Goal: Check status: Check status

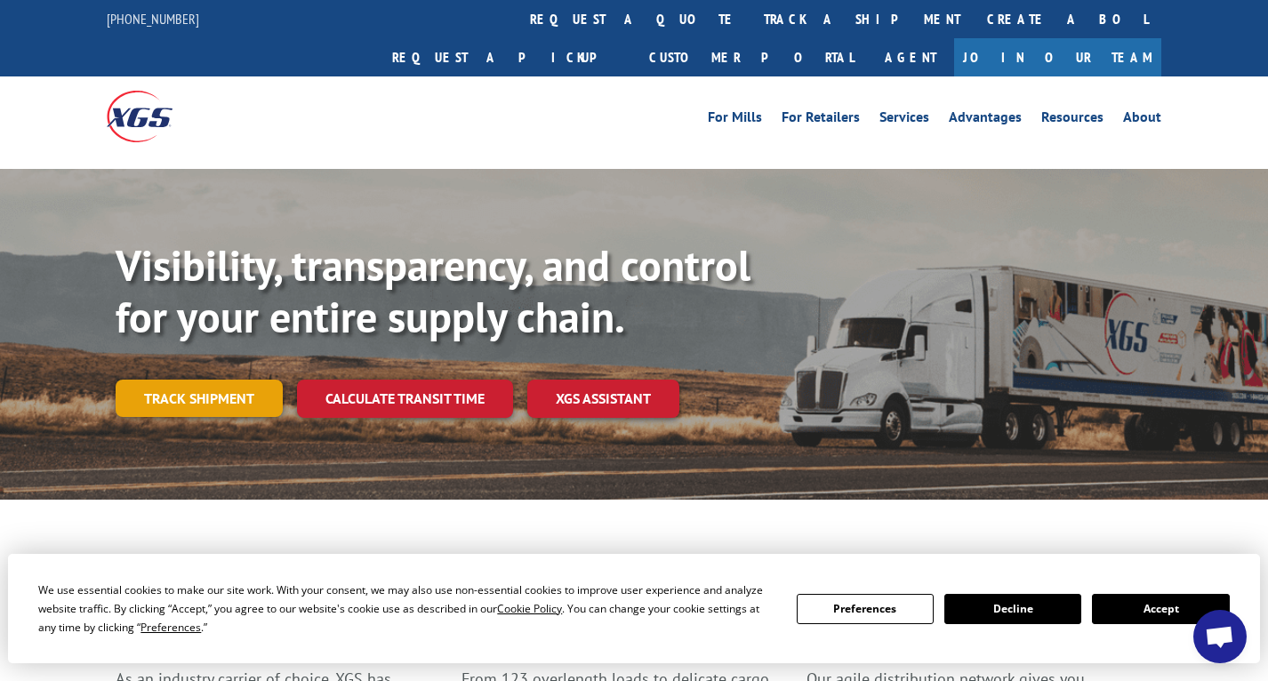
click at [212, 380] on link "Track shipment" at bounding box center [199, 398] width 167 height 37
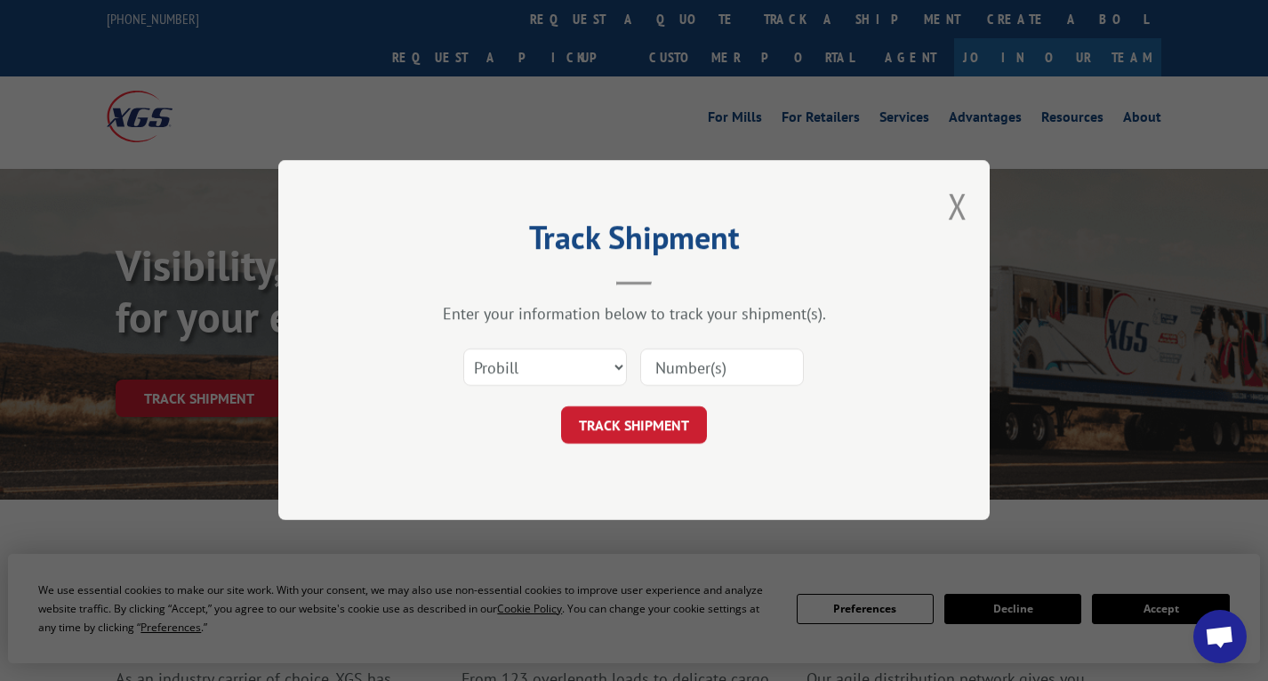
click at [735, 366] on input at bounding box center [722, 367] width 164 height 37
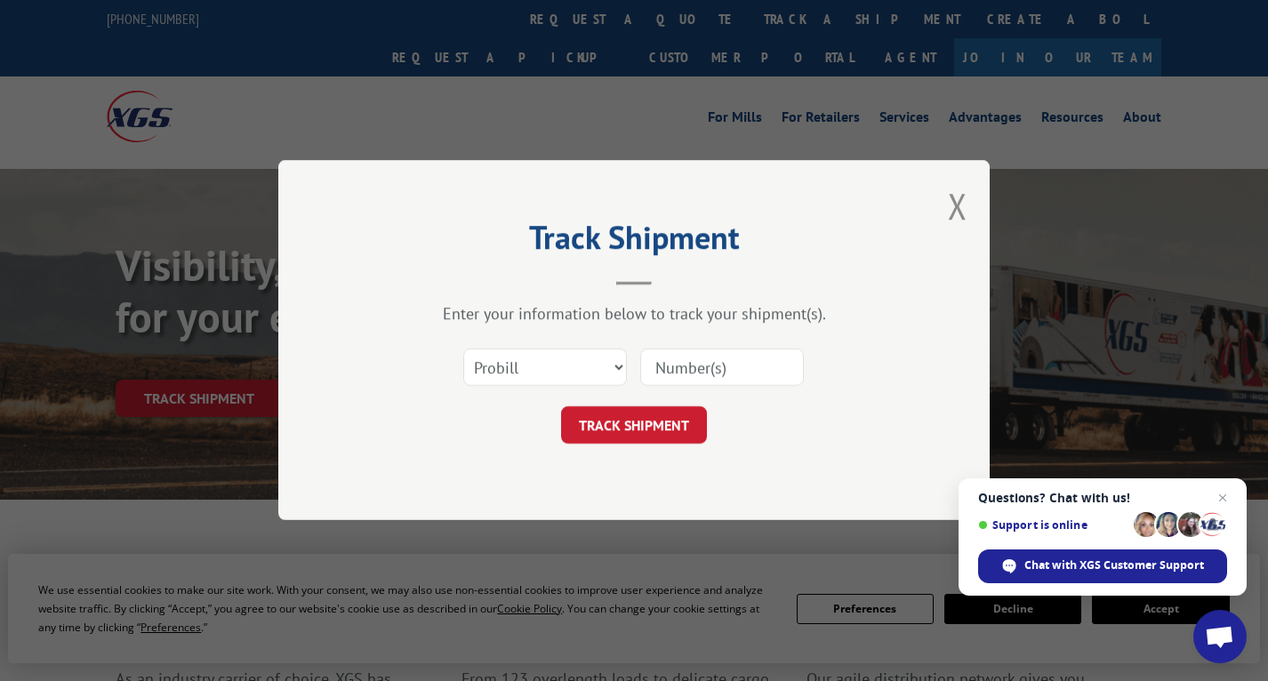
type input "17566014"
click at [654, 429] on button "TRACK SHIPMENT" at bounding box center [634, 425] width 146 height 37
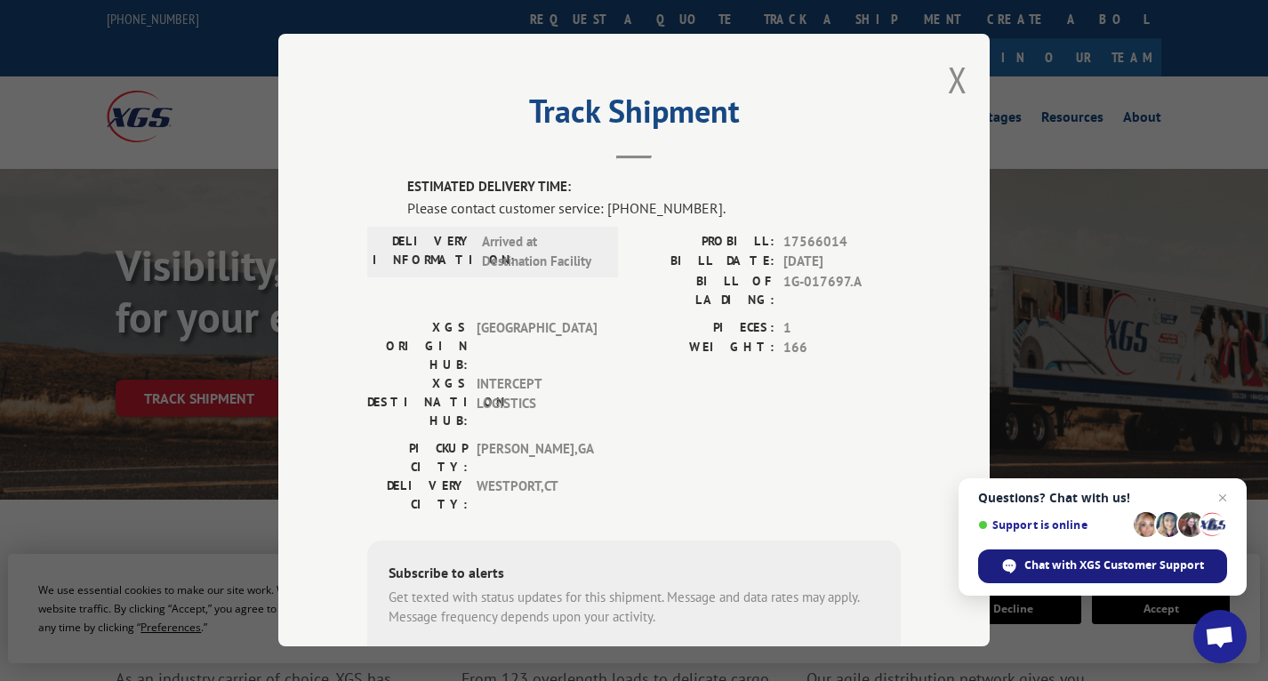
click at [1061, 568] on span "Chat with XGS Customer Support" at bounding box center [1114, 565] width 180 height 16
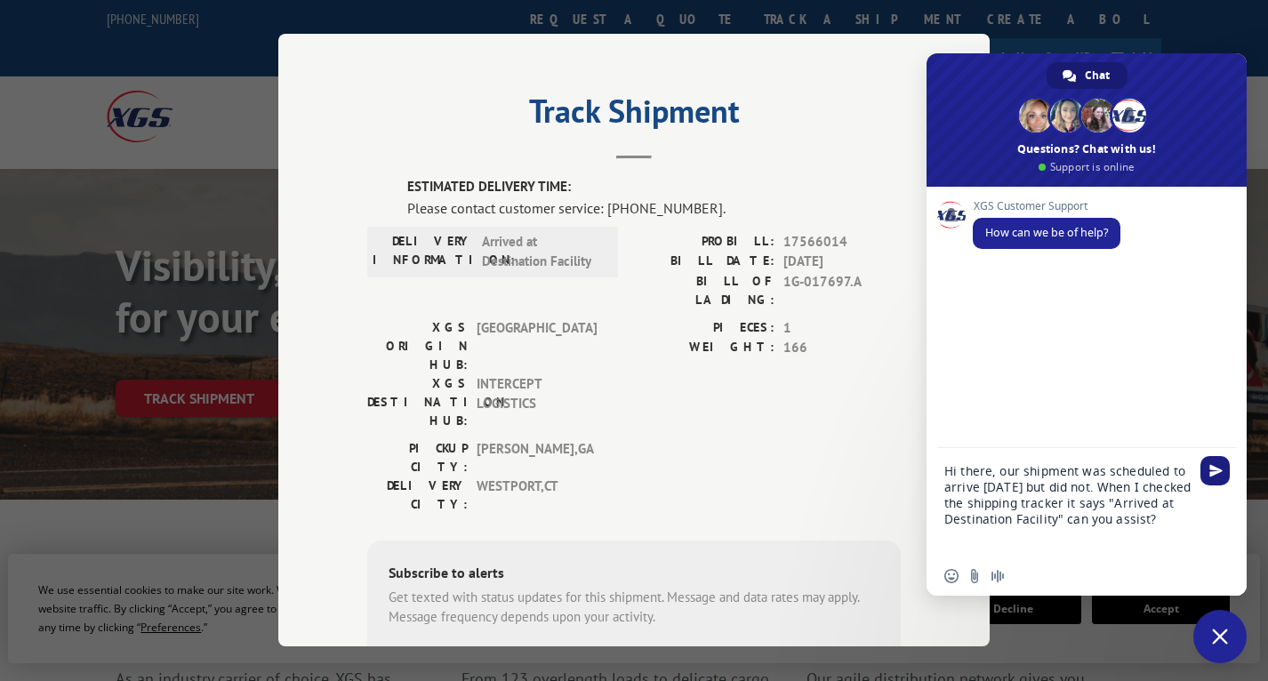
type textarea "Hi there, our shipment was scheduled to arrive [DATE] but did not. When I check…"
click at [1214, 472] on span "Send" at bounding box center [1215, 470] width 13 height 13
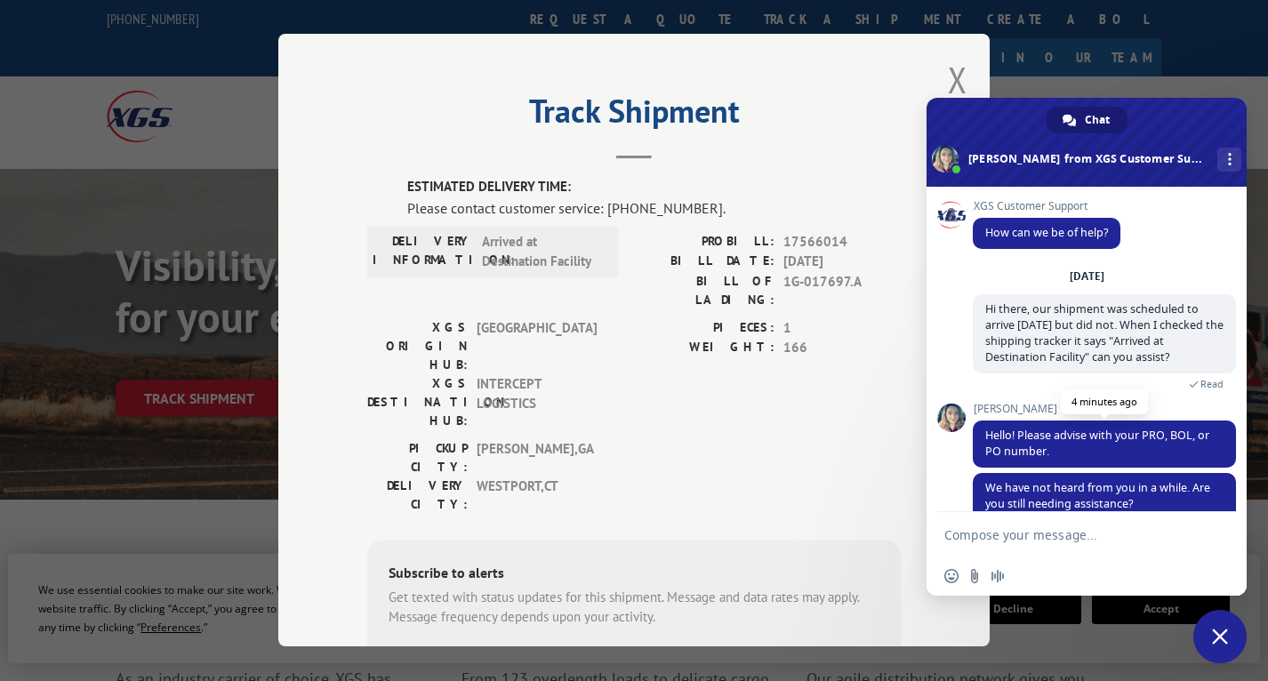
scroll to position [48, 0]
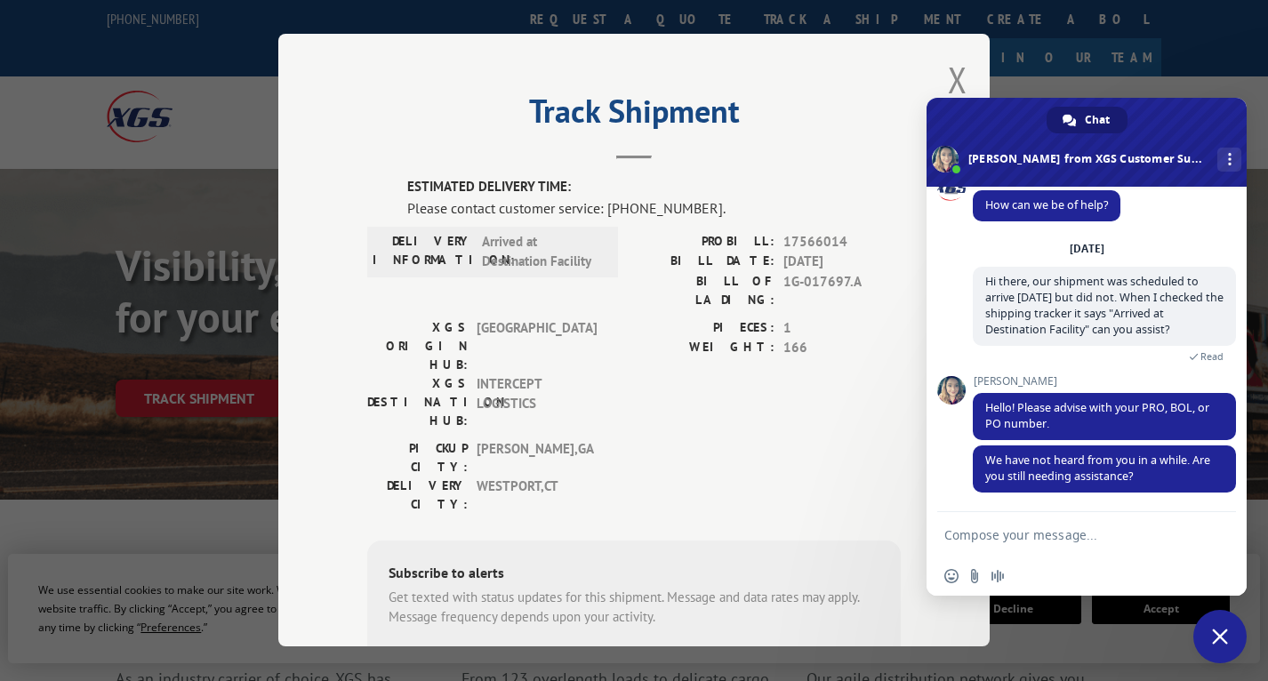
click at [1014, 534] on textarea "Compose your message..." at bounding box center [1068, 534] width 249 height 44
drag, startPoint x: 870, startPoint y: 247, endPoint x: 710, endPoint y: 244, distance: 160.1
click at [710, 244] on div "PROBILL: 17566014" at bounding box center [767, 242] width 267 height 20
copy div "PROBILL: 17566014"
click at [1004, 541] on textarea "Compose your message..." at bounding box center [1068, 534] width 249 height 44
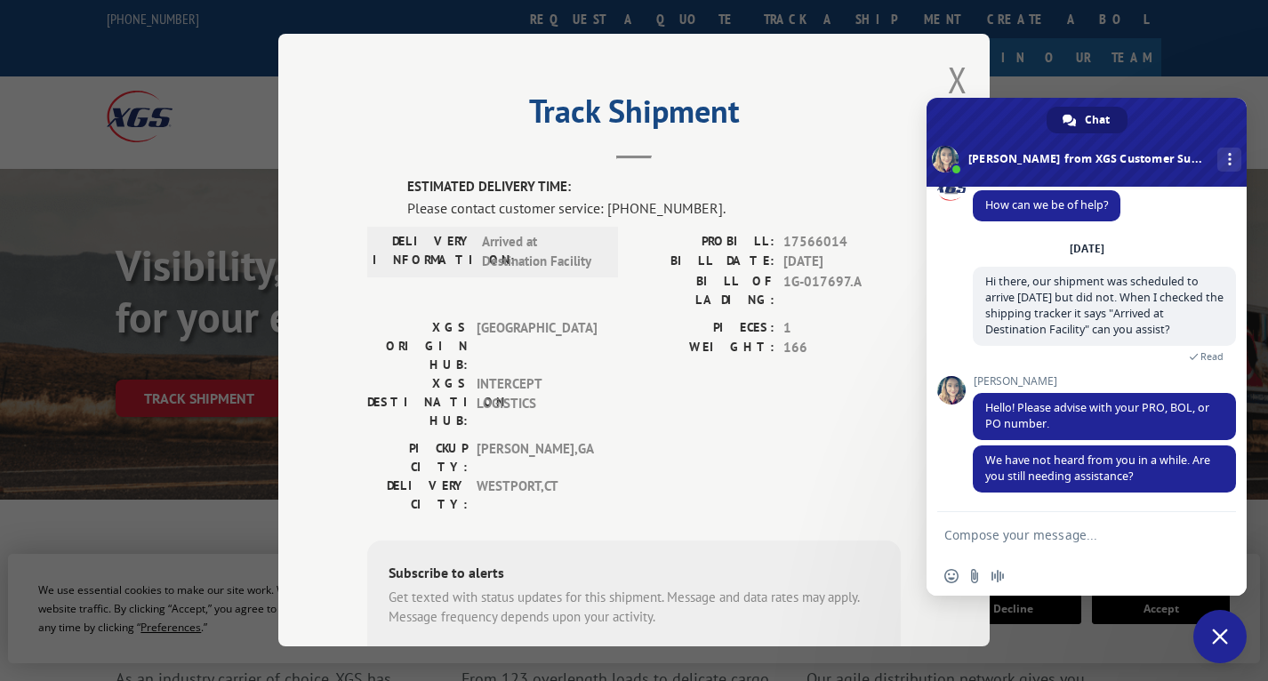
paste textarea "PROBILL: 17566014"
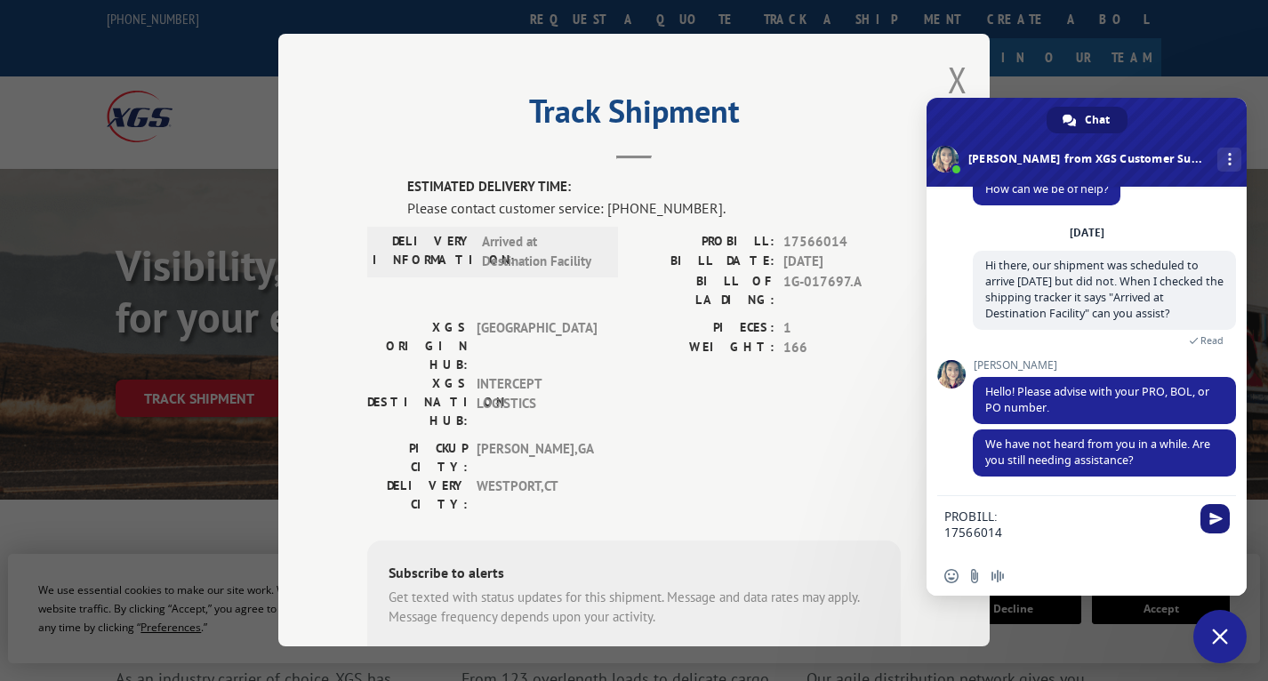
type textarea "PROBILL: 17566014"
click at [1213, 520] on span "Send" at bounding box center [1215, 518] width 13 height 13
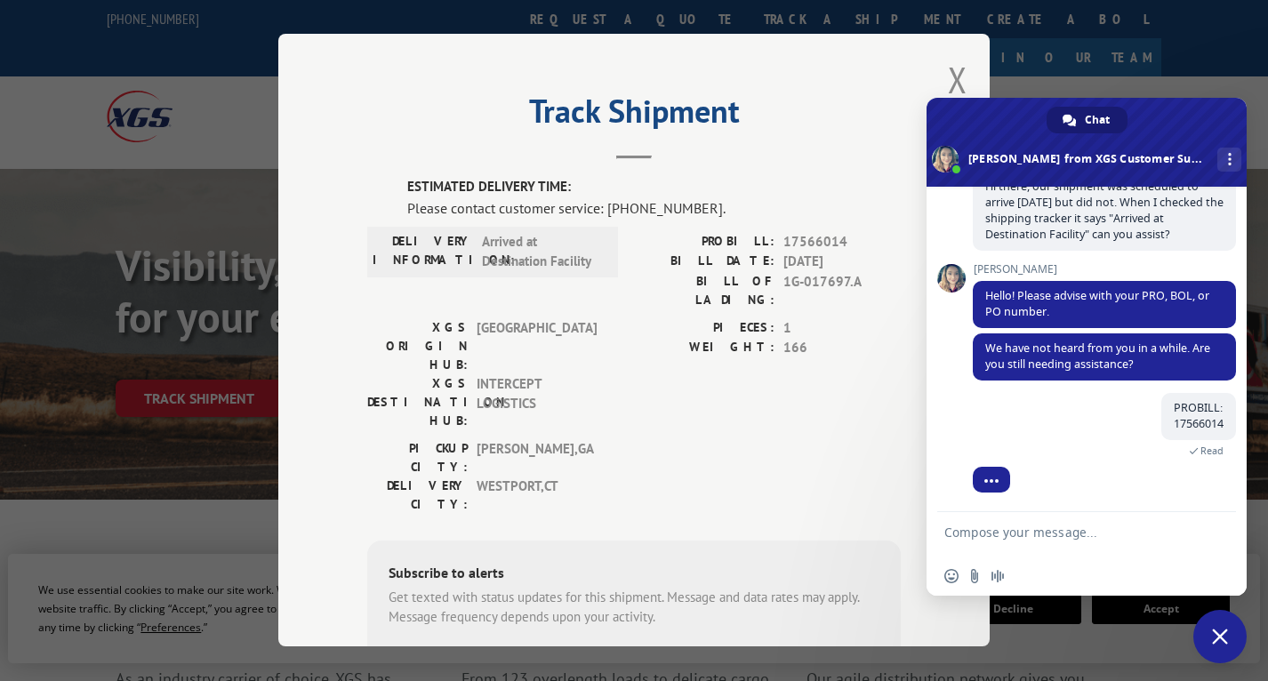
scroll to position [253, 0]
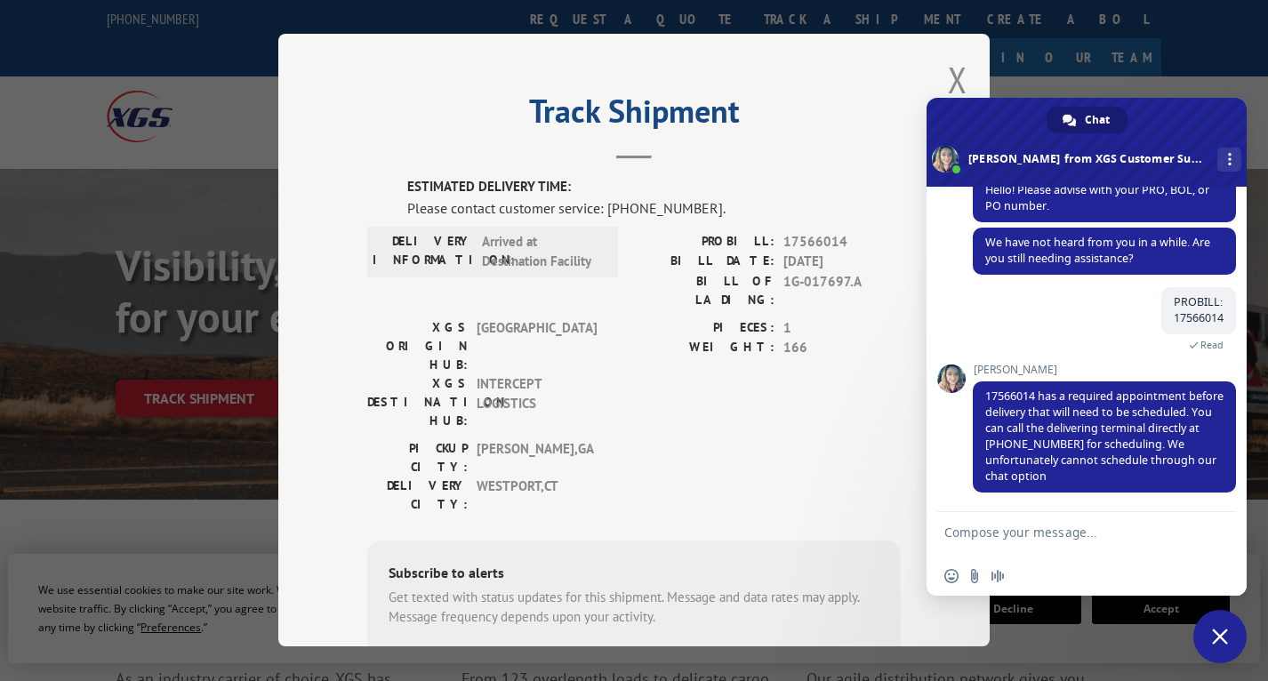
click at [820, 90] on div "Track Shipment ESTIMATED DELIVERY TIME: Please contact customer service: [PHONE…" at bounding box center [633, 340] width 711 height 613
click at [1018, 543] on textarea "Compose your message..." at bounding box center [1068, 534] width 249 height 44
type textarea "ok thank you"
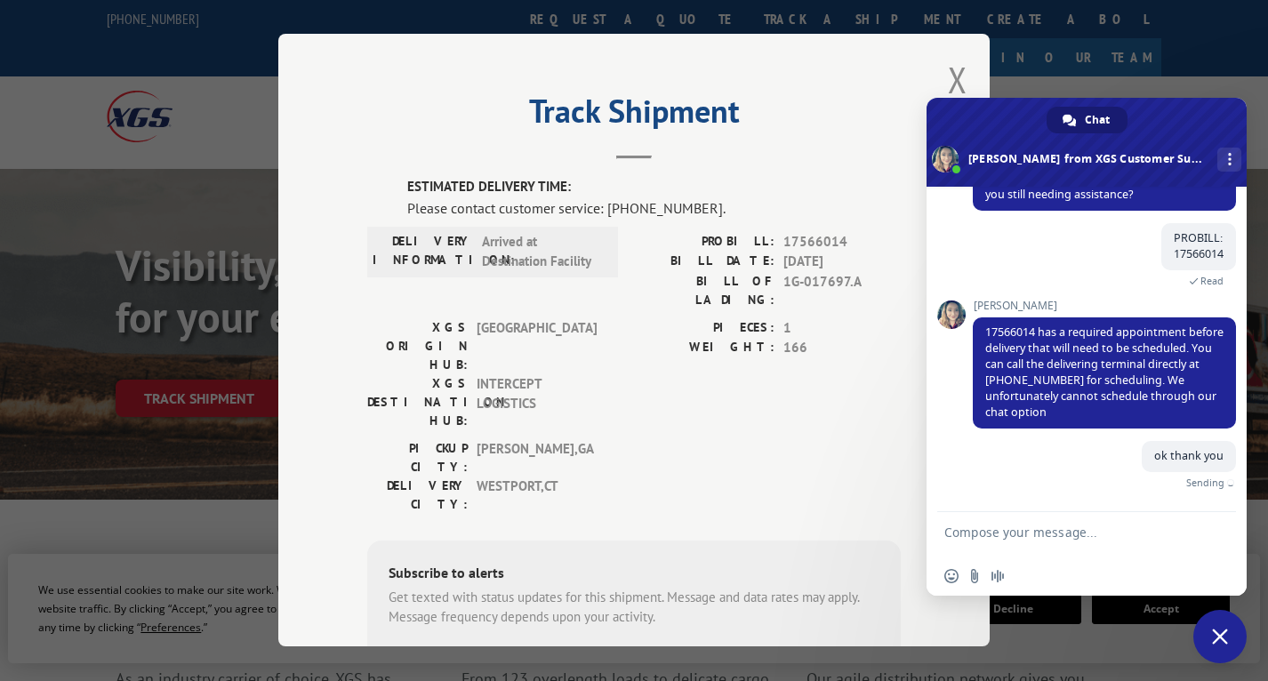
scroll to position [296, 0]
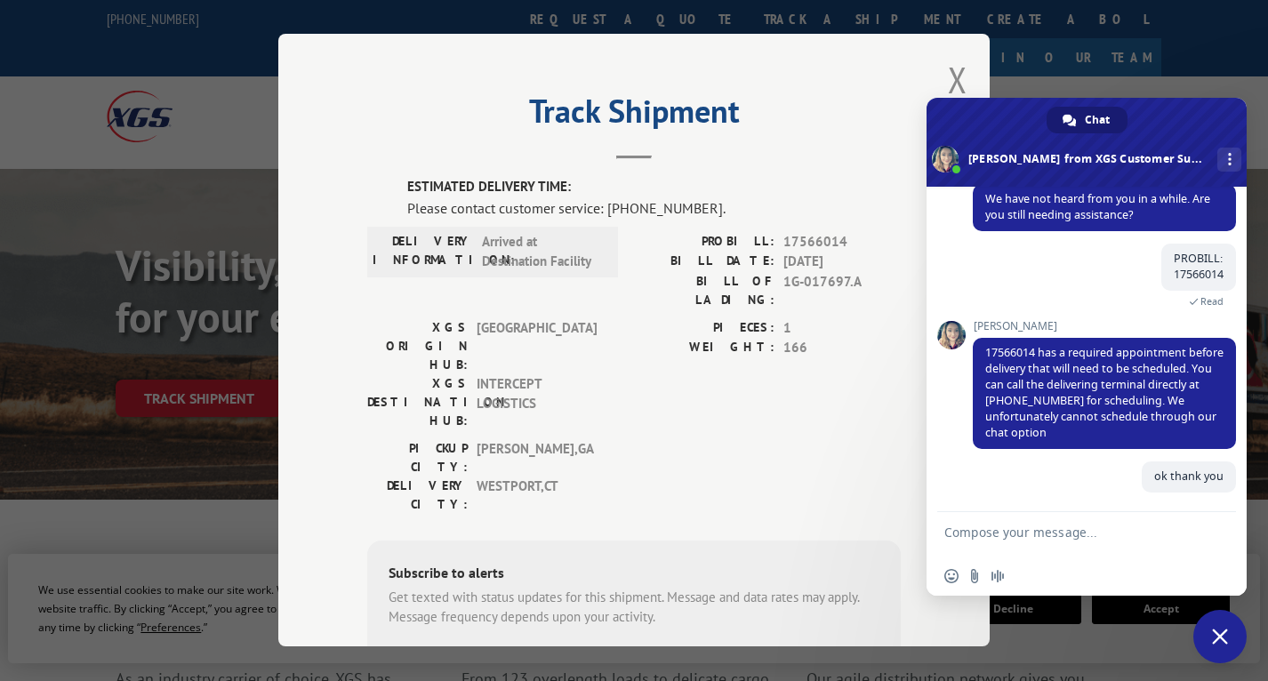
click at [815, 137] on header "Track Shipment" at bounding box center [633, 129] width 533 height 60
click at [950, 83] on button "Close modal" at bounding box center [958, 79] width 20 height 47
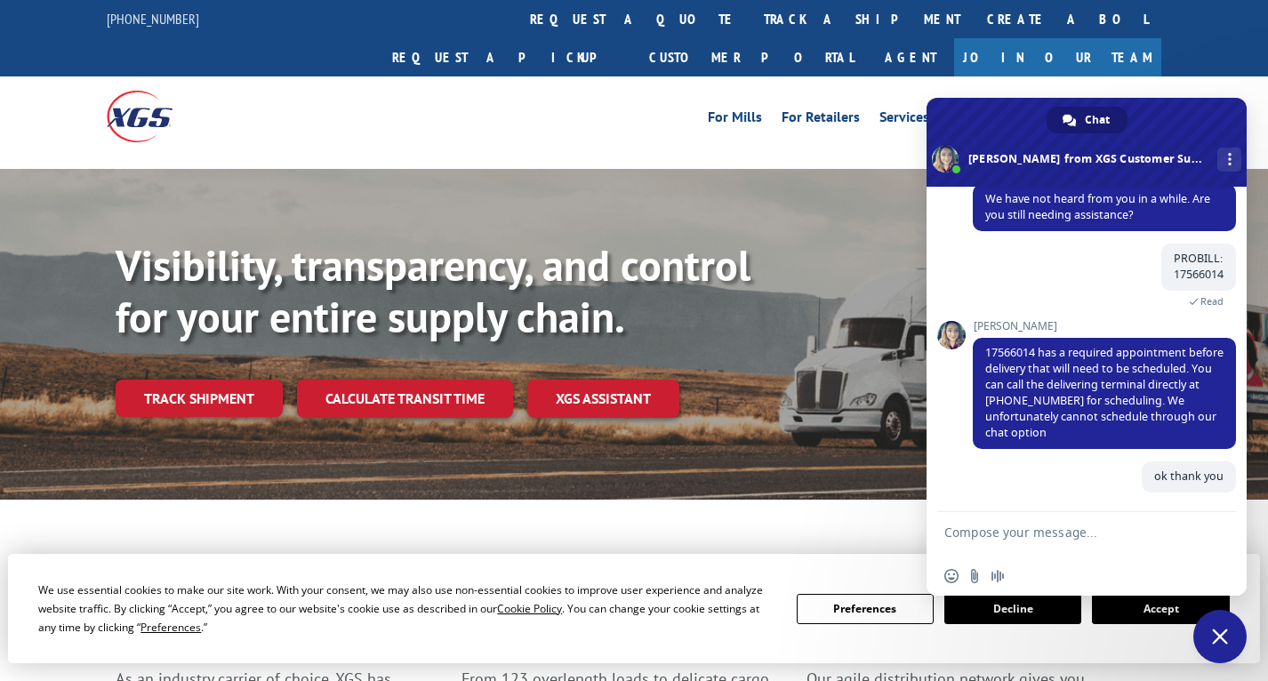
click at [1194, 112] on span at bounding box center [1086, 142] width 320 height 89
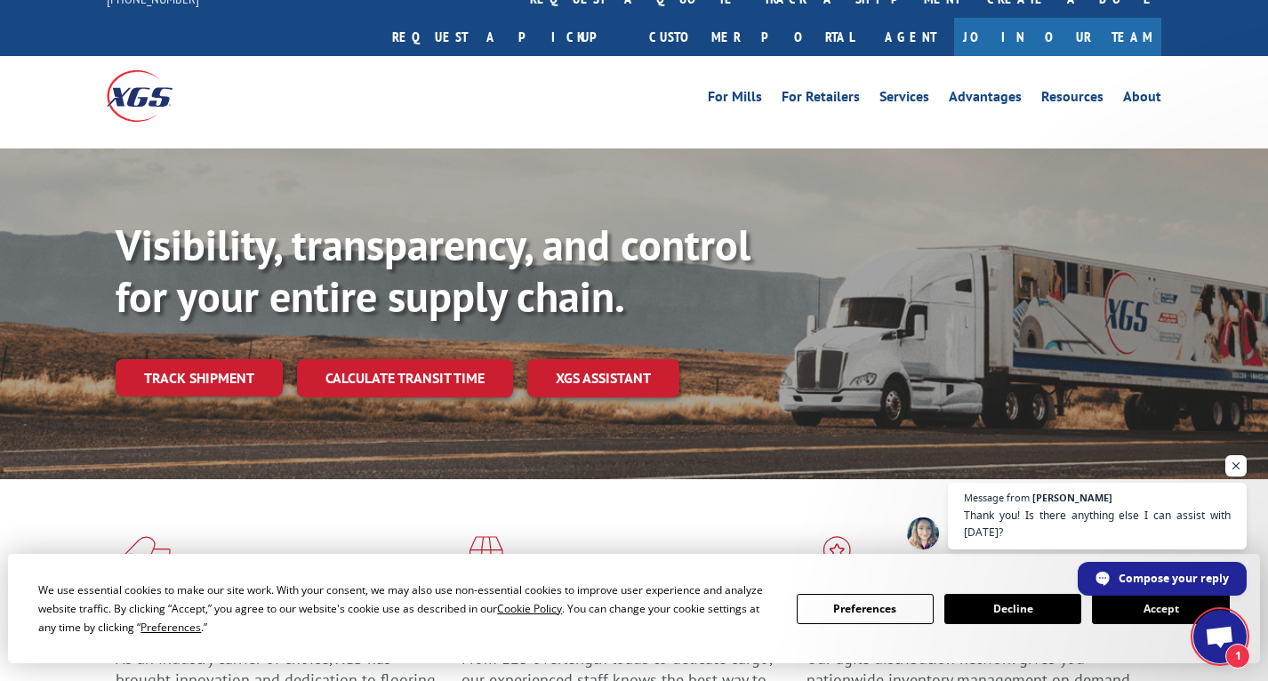
scroll to position [0, 0]
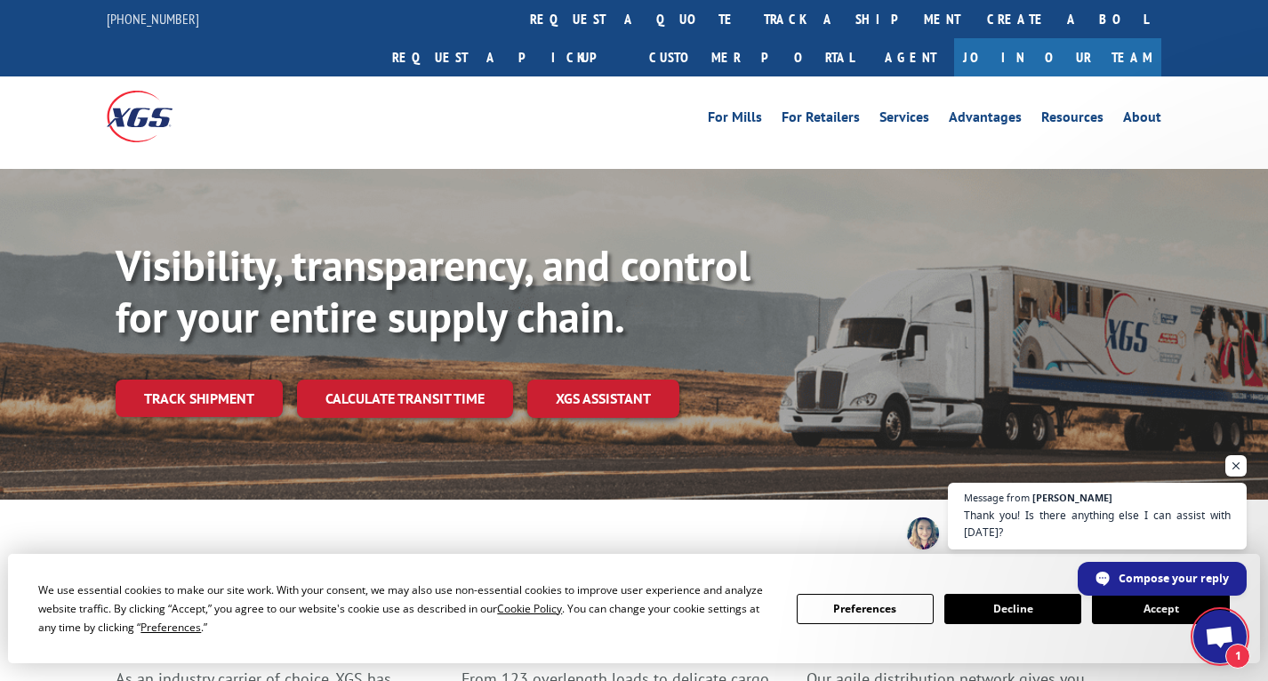
click at [1213, 636] on span "Open chat" at bounding box center [1219, 638] width 29 height 25
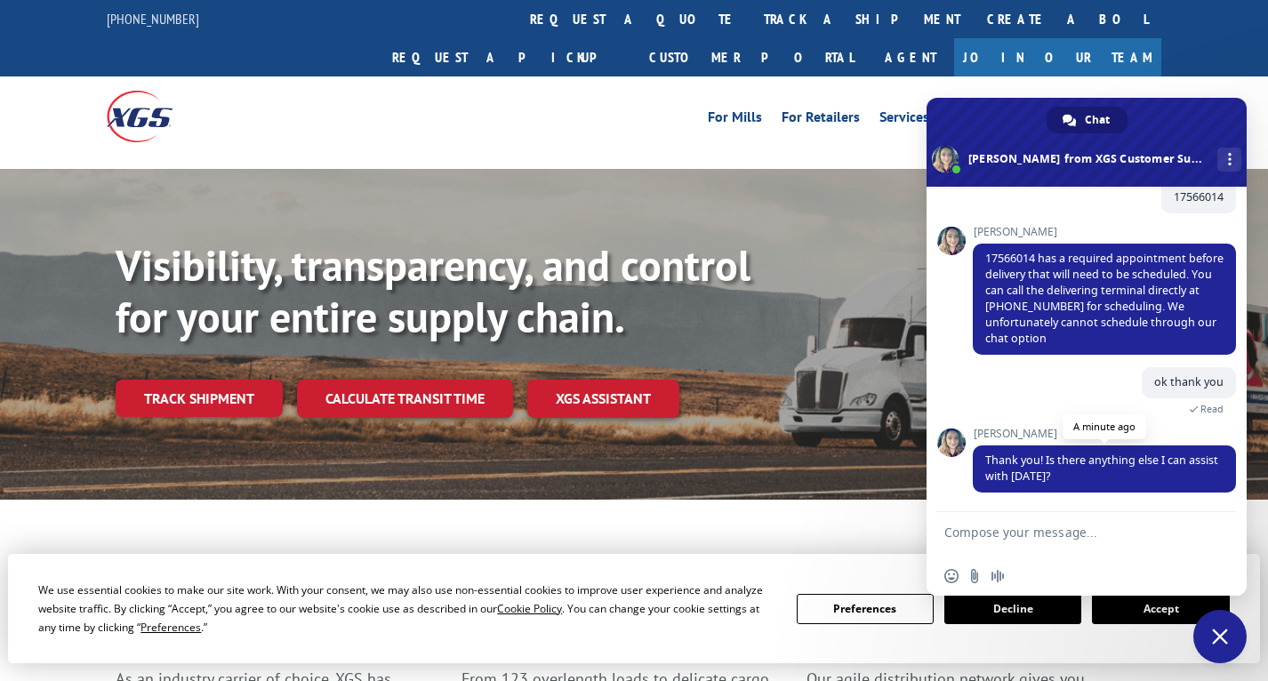
scroll to position [374, 0]
type textarea "no thank you"
click at [1206, 535] on span "Send" at bounding box center [1214, 534] width 29 height 29
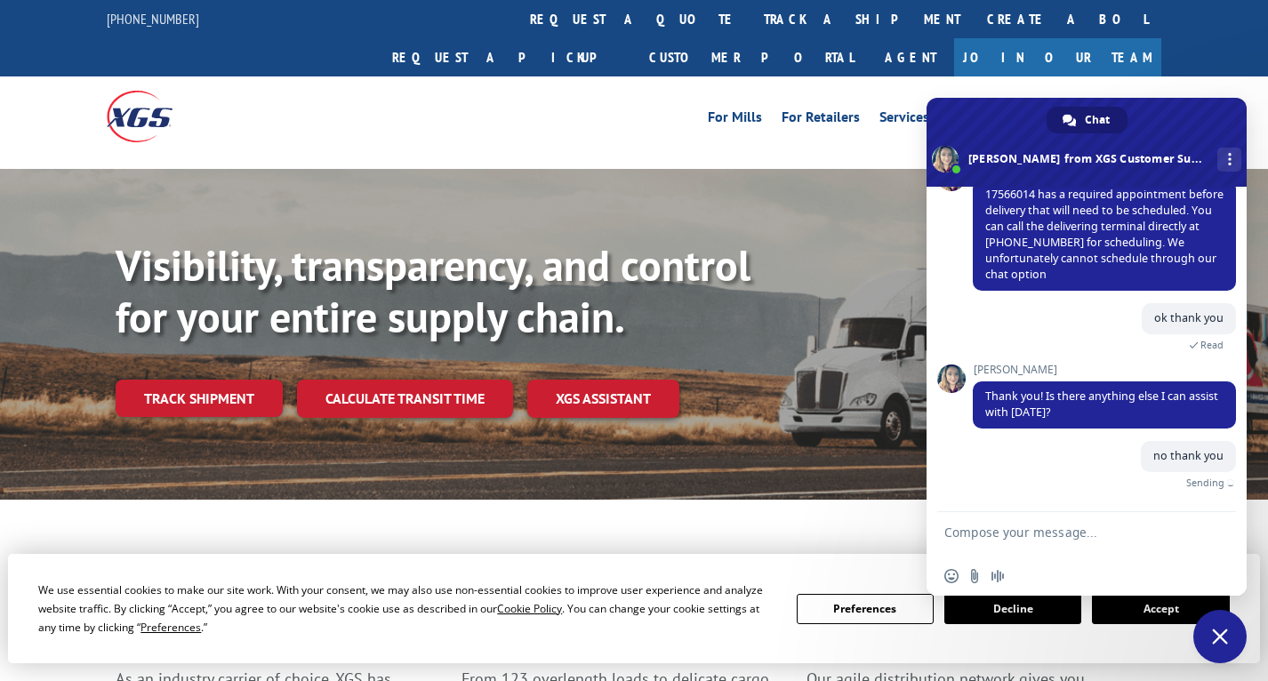
scroll to position [419, 0]
